Goal: Task Accomplishment & Management: Manage account settings

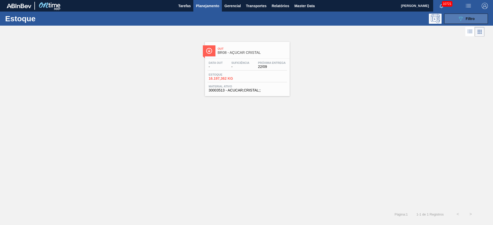
click at [464, 19] on div "089F7B8B-B2A5-4AFE-B5C0-19BA573D28AC Filtro" at bounding box center [465, 19] width 17 height 6
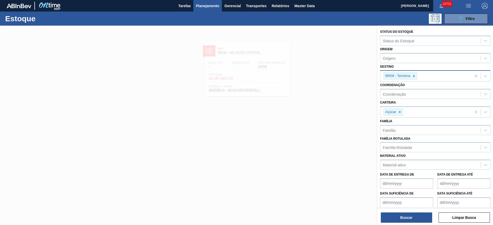
click at [413, 75] on icon at bounding box center [414, 76] width 4 height 4
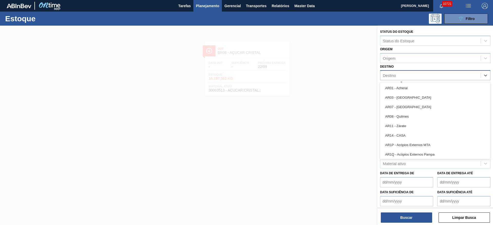
click at [413, 75] on div "Destino" at bounding box center [430, 75] width 100 height 7
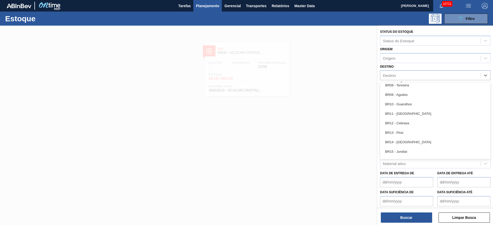
scroll to position [316, 0]
click at [407, 134] on div "BR13 - Piraí" at bounding box center [435, 132] width 110 height 9
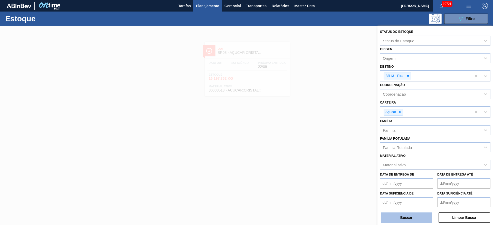
click at [401, 214] on button "Buscar" at bounding box center [405, 218] width 51 height 10
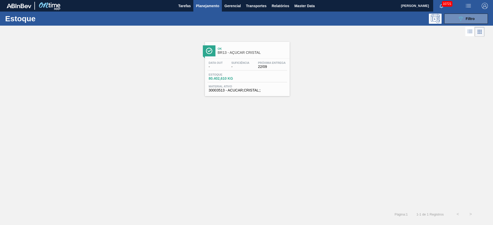
click at [223, 59] on div "Data out - Suficiência - Próxima Entrega 22/09 Estoque 80.402,610 KG Material a…" at bounding box center [247, 76] width 85 height 35
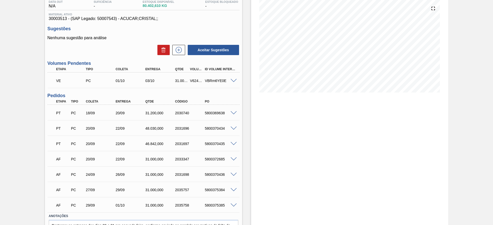
scroll to position [62, 0]
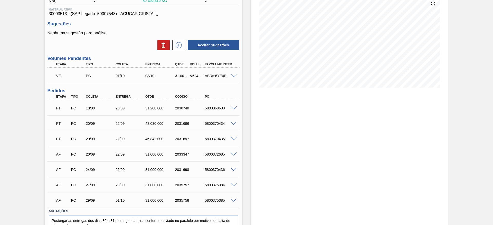
click at [231, 154] on span at bounding box center [233, 155] width 6 height 4
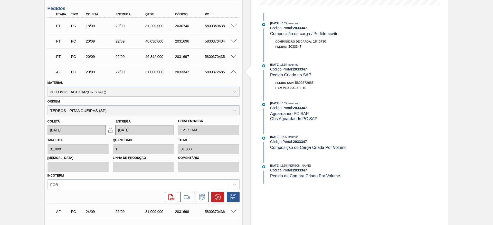
scroll to position [153, 0]
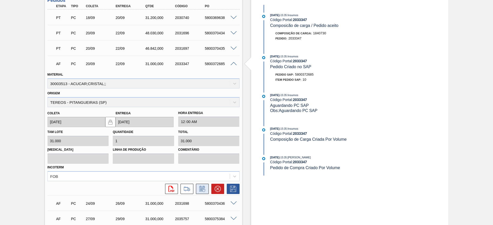
click at [202, 191] on icon at bounding box center [202, 189] width 8 height 6
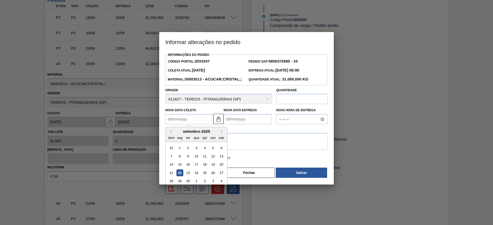
click at [175, 124] on Coleta2033347 "Nova Data Coleta" at bounding box center [189, 119] width 48 height 10
click at [195, 176] on div "24" at bounding box center [196, 173] width 7 height 7
type Coleta2033347 "[DATE]"
type Entrega2033347 "[DATE]"
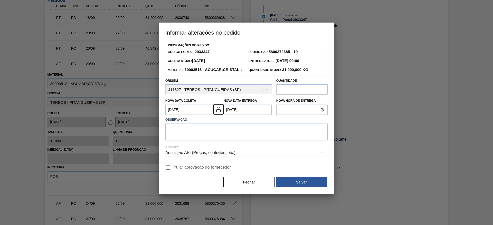
click at [170, 173] on input "Pular aprovação do fornecedor" at bounding box center [167, 167] width 11 height 11
checkbox input "true"
click at [191, 138] on textarea at bounding box center [246, 132] width 162 height 17
type textarea ";"
click at [295, 188] on button "Salvar" at bounding box center [300, 182] width 51 height 10
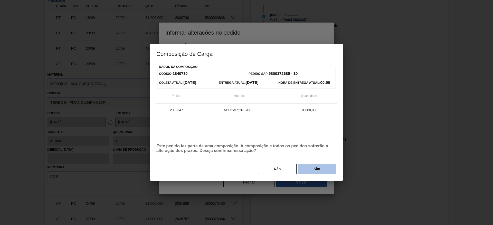
click at [317, 172] on button "Sim" at bounding box center [316, 169] width 38 height 10
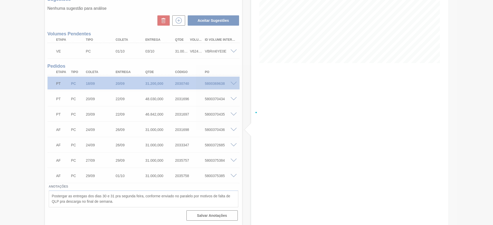
scroll to position [87, 0]
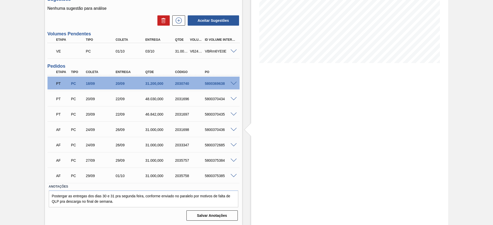
click at [232, 128] on span at bounding box center [233, 130] width 6 height 4
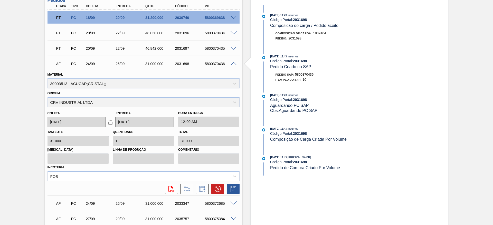
click at [232, 203] on span at bounding box center [233, 204] width 6 height 4
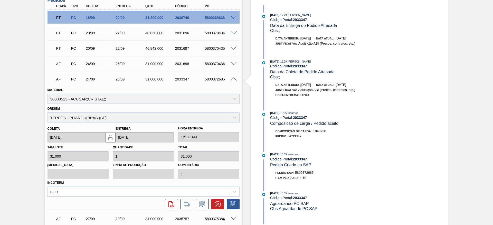
click at [214, 80] on div "5800372685" at bounding box center [219, 79] width 33 height 4
copy div "5800372685"
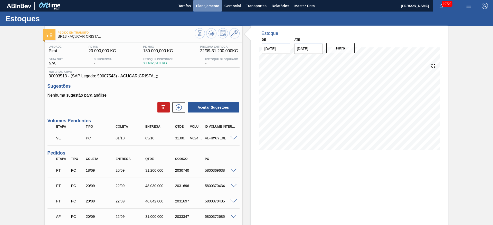
click at [210, 10] on button "Planejamento" at bounding box center [207, 6] width 28 height 12
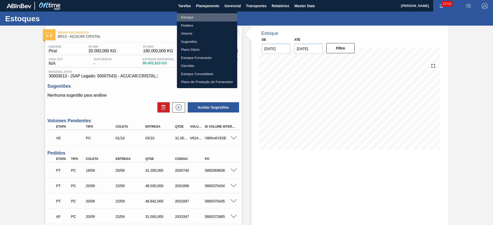
click at [205, 18] on li "Estoque" at bounding box center [207, 17] width 60 height 8
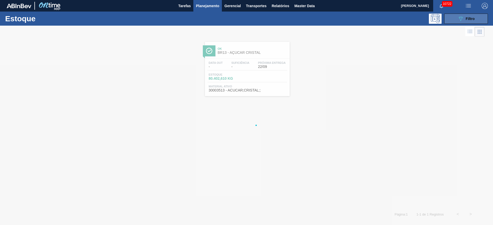
click at [458, 17] on icon at bounding box center [460, 19] width 4 height 4
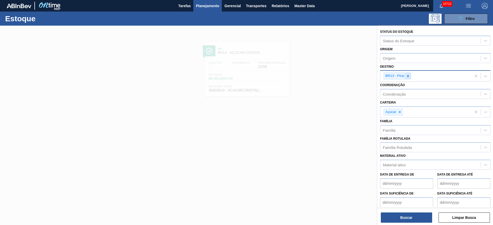
click at [408, 75] on icon at bounding box center [408, 76] width 4 height 4
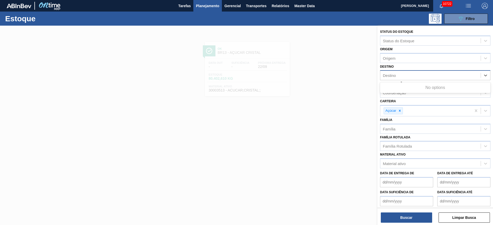
click at [408, 75] on div "Destino" at bounding box center [430, 75] width 100 height 7
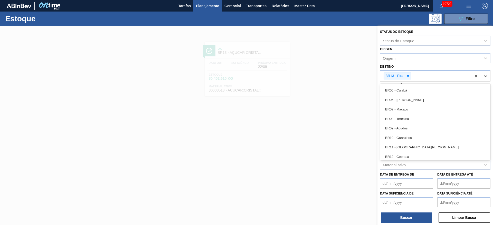
scroll to position [284, 0]
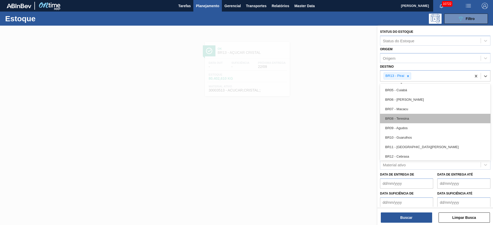
click at [407, 119] on div "BR08 - Teresina" at bounding box center [435, 118] width 110 height 9
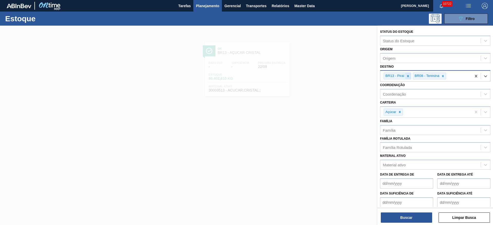
click at [406, 74] on div at bounding box center [408, 76] width 6 height 6
click at [392, 218] on button "Buscar" at bounding box center [405, 218] width 51 height 10
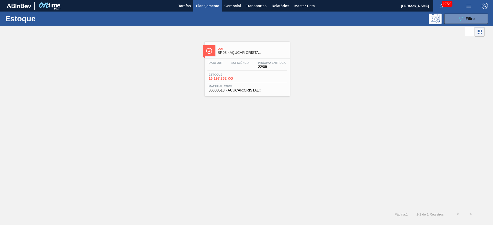
click at [247, 68] on span "-" at bounding box center [240, 67] width 18 height 4
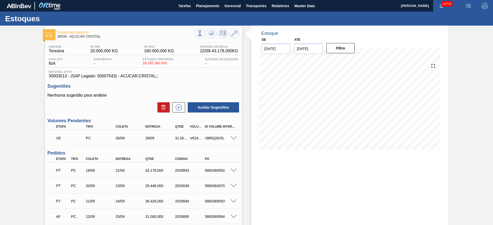
scroll to position [133, 0]
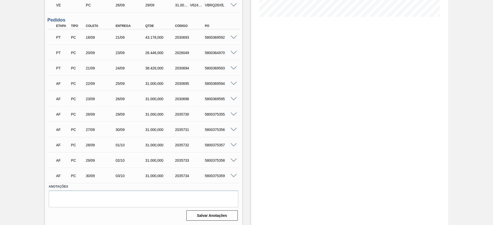
click at [216, 112] on div "5800375355" at bounding box center [219, 114] width 33 height 4
copy div "5800375355"
